Goal: Check status: Check status

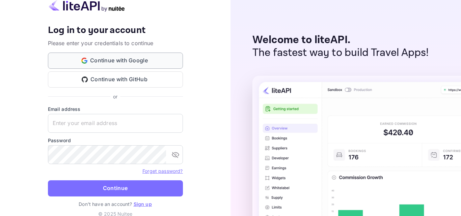
type input "[EMAIL_ADDRESS][DOMAIN_NAME]"
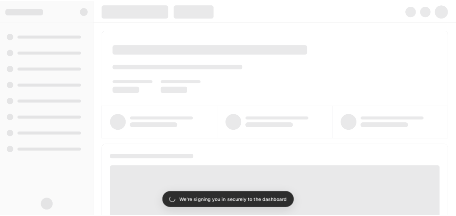
scroll to position [67, 0]
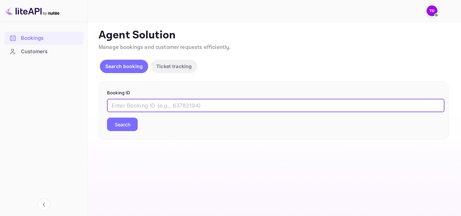
click at [222, 108] on input "text" at bounding box center [275, 105] width 337 height 13
paste input "5YGlahort"
type input "5YGlahort"
click at [122, 122] on button "Search" at bounding box center [122, 124] width 31 height 13
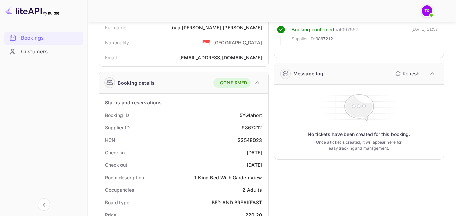
scroll to position [67, 0]
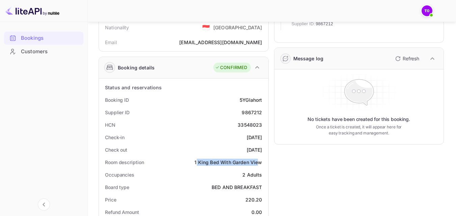
drag, startPoint x: 196, startPoint y: 161, endPoint x: 257, endPoint y: 161, distance: 60.7
click at [257, 161] on div "1 King Bed With Garden View" at bounding box center [227, 162] width 67 height 7
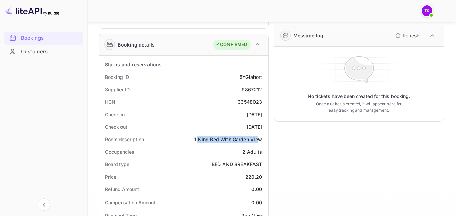
scroll to position [101, 0]
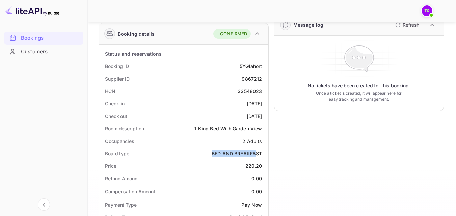
drag, startPoint x: 213, startPoint y: 154, endPoint x: 257, endPoint y: 153, distance: 44.2
click at [257, 153] on div "BED AND BREAKFAST" at bounding box center [236, 153] width 51 height 7
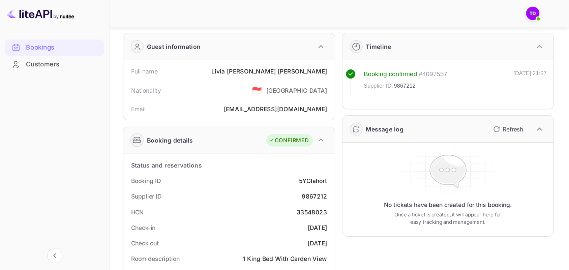
scroll to position [34, 0]
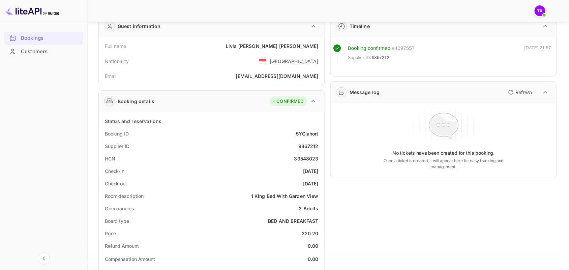
click at [257, 198] on div "1 King Bed With Garden View" at bounding box center [284, 196] width 67 height 7
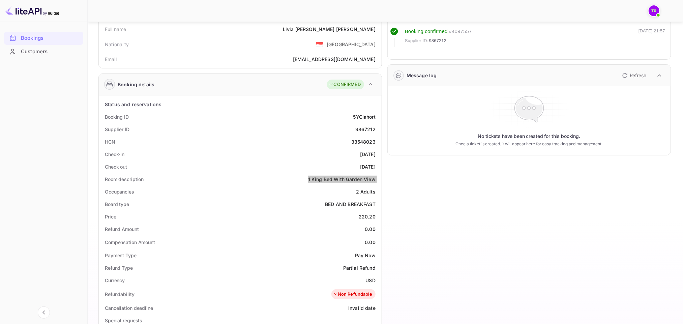
scroll to position [0, 0]
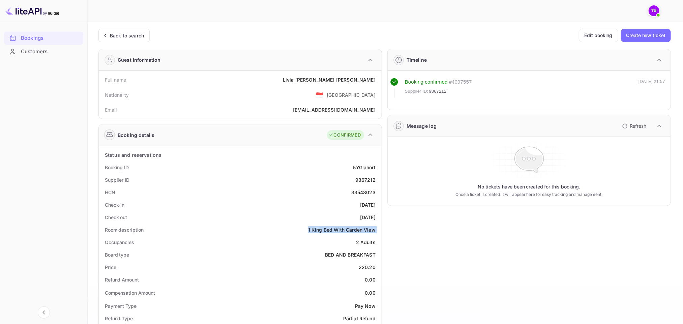
click at [329, 216] on div "Room description 1 King Bed With Garden View" at bounding box center [239, 230] width 277 height 12
click at [343, 216] on div "Room description 1 King Bed With Garden View" at bounding box center [239, 230] width 277 height 12
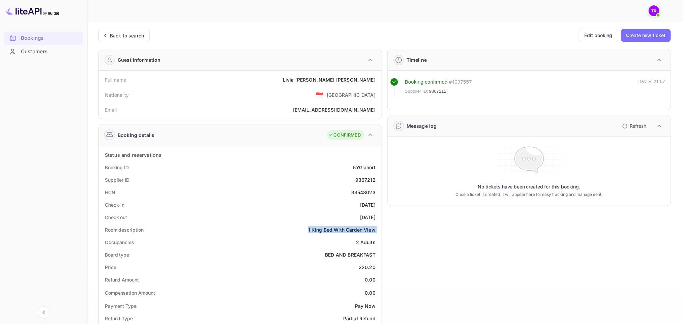
click at [343, 216] on div "Room description 1 King Bed With Garden View" at bounding box center [239, 230] width 277 height 12
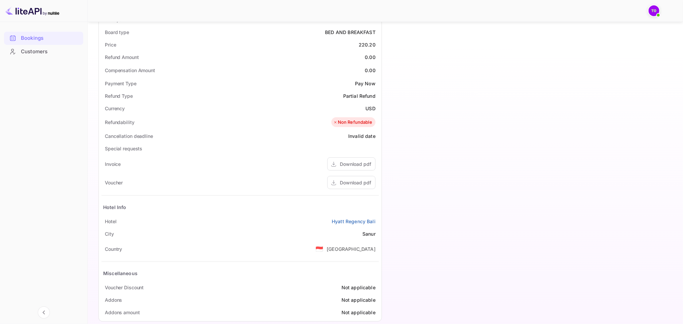
scroll to position [234, 0]
